Goal: Information Seeking & Learning: Learn about a topic

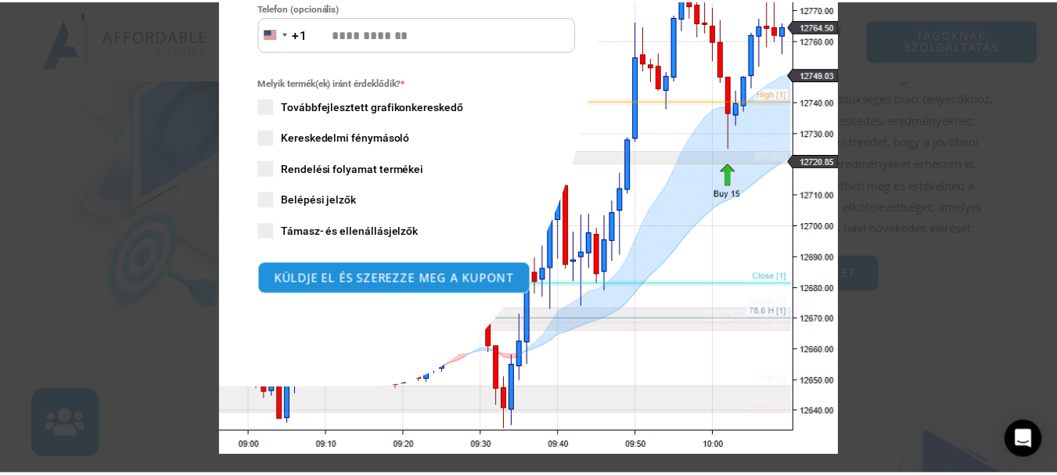
scroll to position [431, 0]
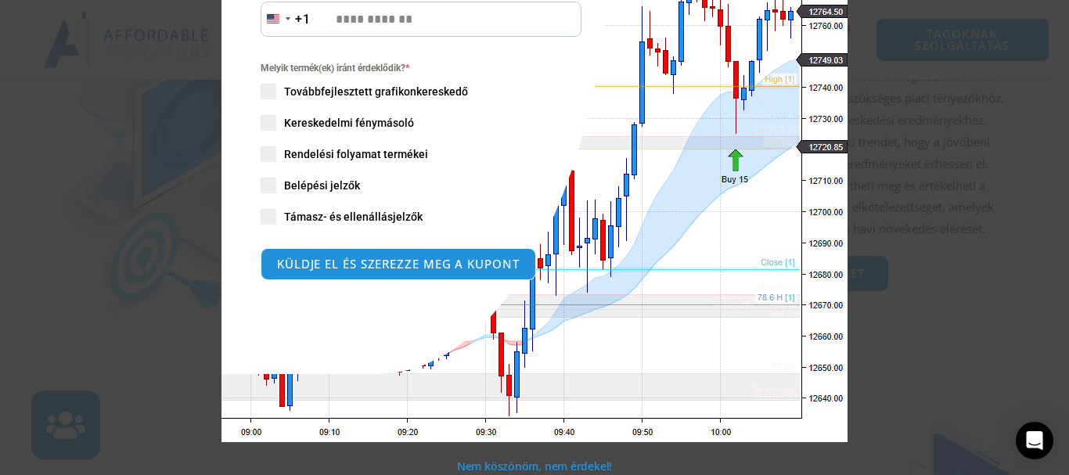
click at [94, 232] on div "Zárja be ezt a modult SPÓROLJON MOST 20%-OT Készen állsz, hogy a NinjaTradert a…" at bounding box center [534, 237] width 1069 height 475
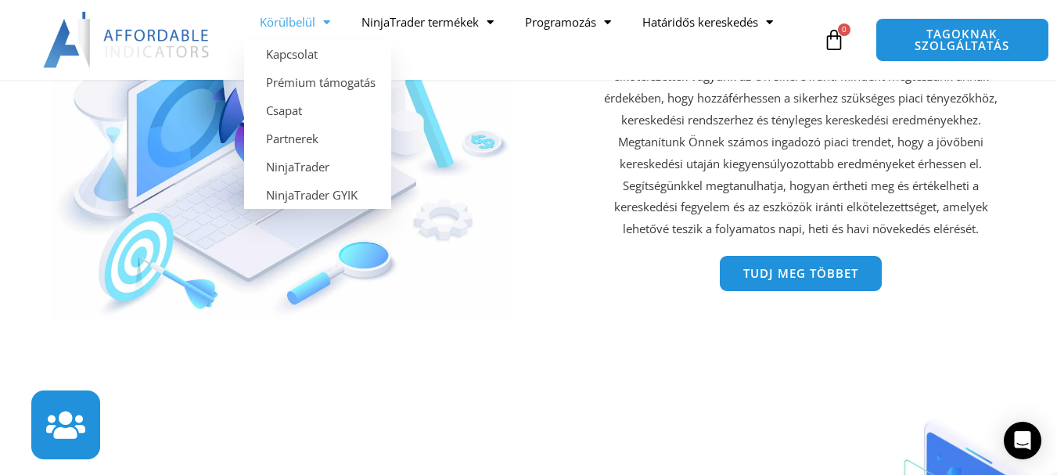
click at [336, 29] on link "Körülbelül" at bounding box center [295, 22] width 102 height 36
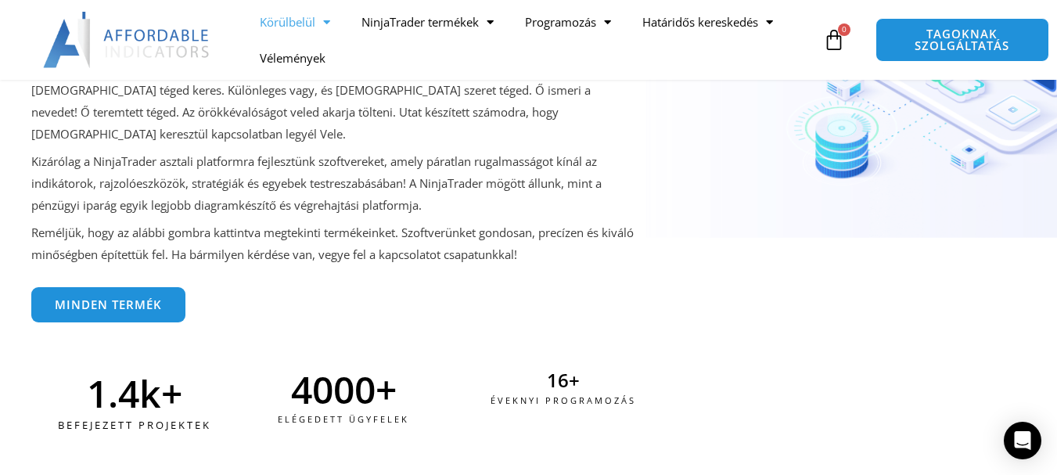
scroll to position [469, 0]
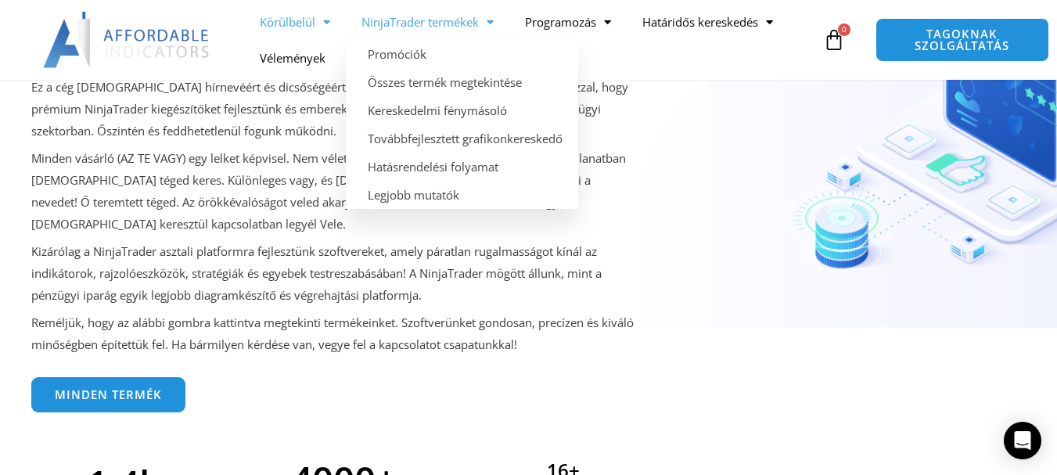
click at [494, 23] on span "Menü" at bounding box center [486, 22] width 15 height 27
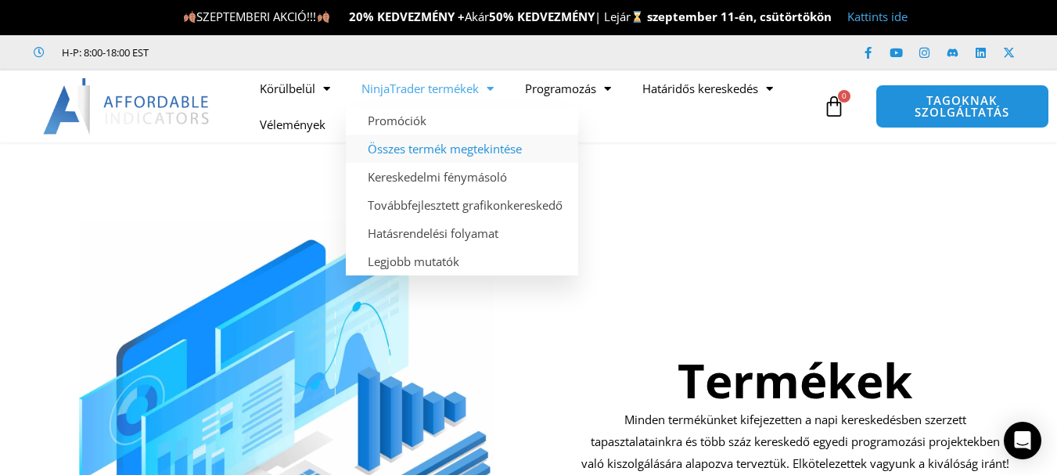
click at [478, 155] on font "Összes termék megtekintése" at bounding box center [445, 149] width 154 height 16
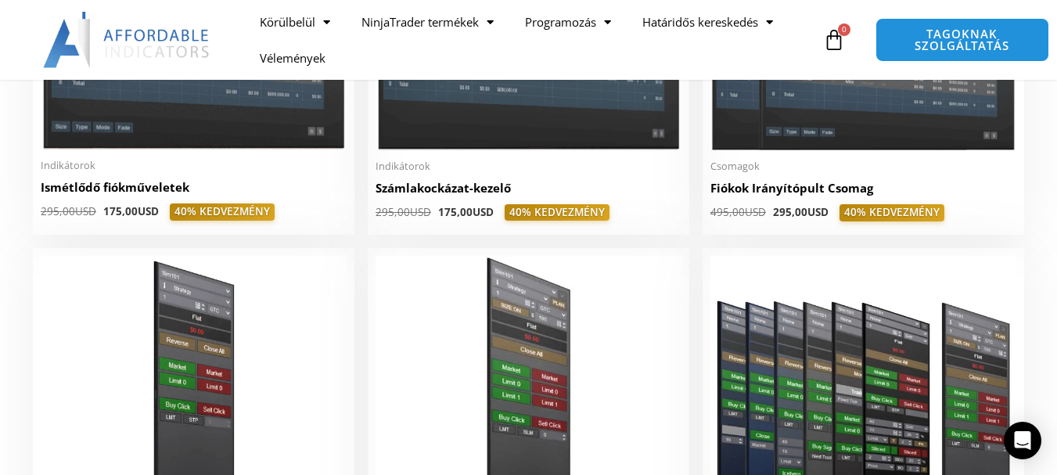
scroll to position [469, 0]
